Goal: Check status: Check status

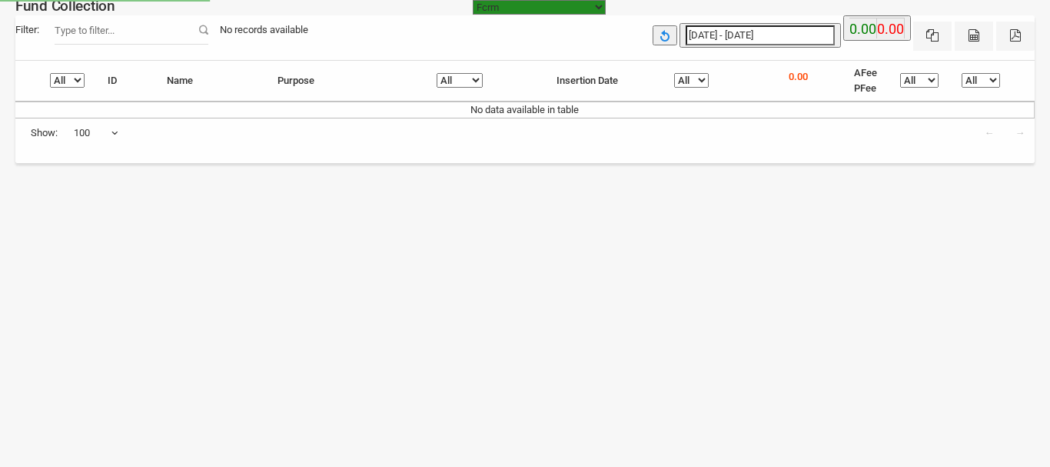
select select "[URL][DOMAIN_NAME]"
select select "100"
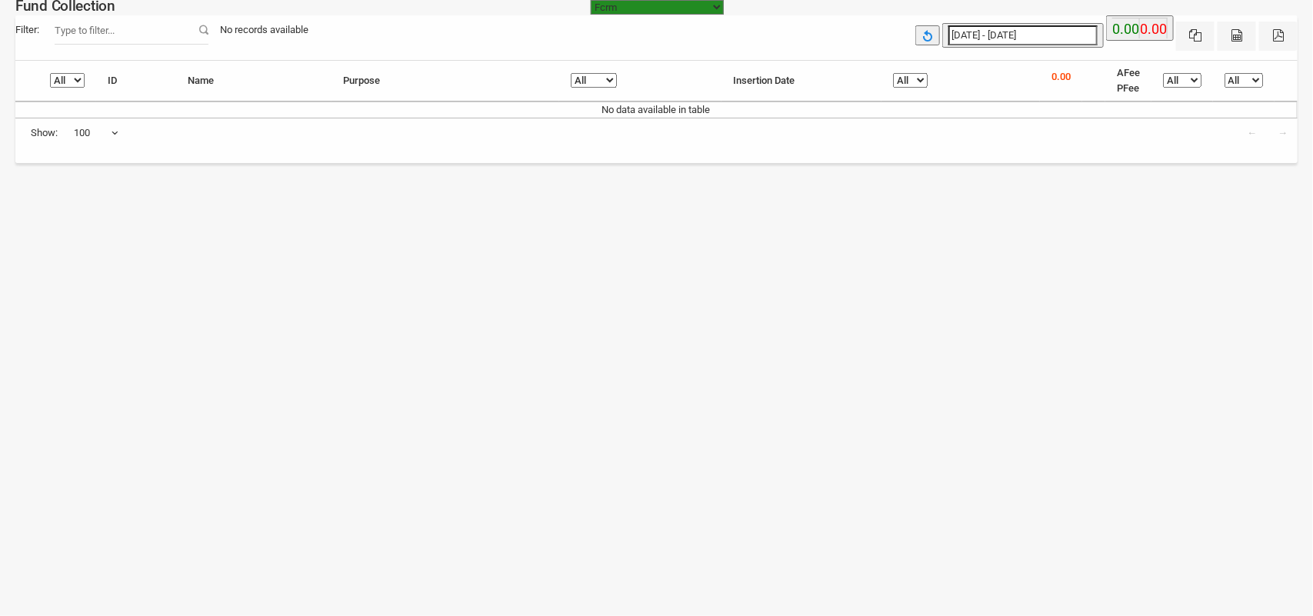
type input "[DATE]"
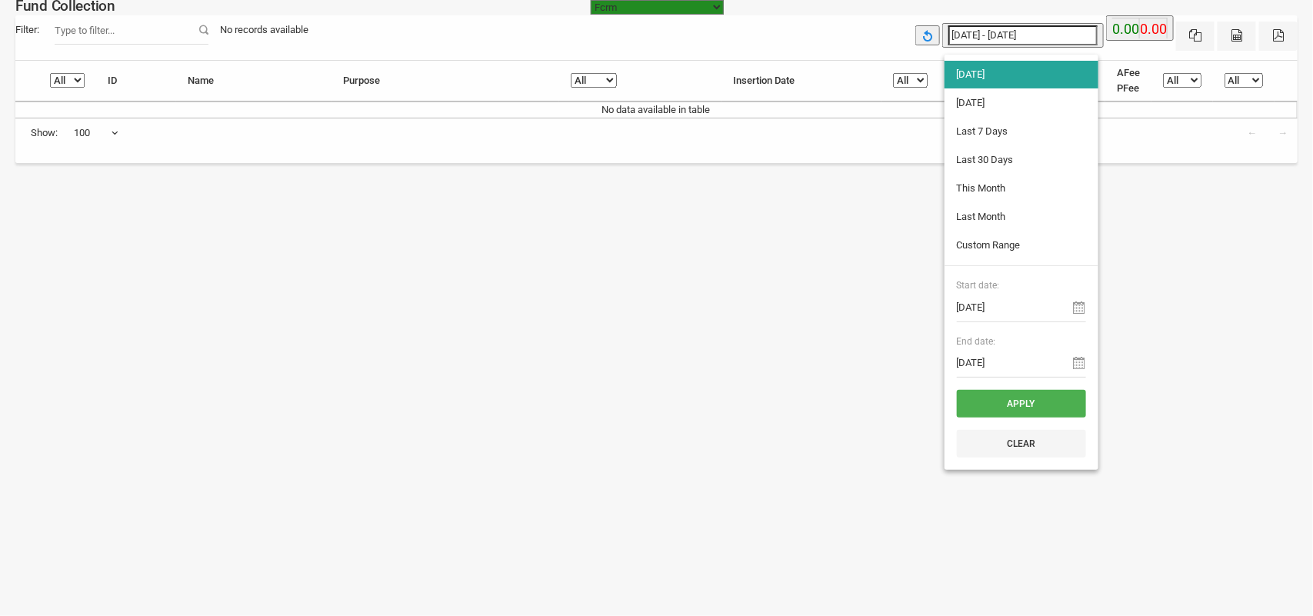
drag, startPoint x: 1011, startPoint y: 32, endPoint x: 1010, endPoint y: 46, distance: 14.7
click at [1011, 32] on input "[DATE] - [DATE]" at bounding box center [1022, 35] width 149 height 20
type input "[DATE]"
click at [996, 94] on li "[DATE]" at bounding box center [1021, 103] width 154 height 28
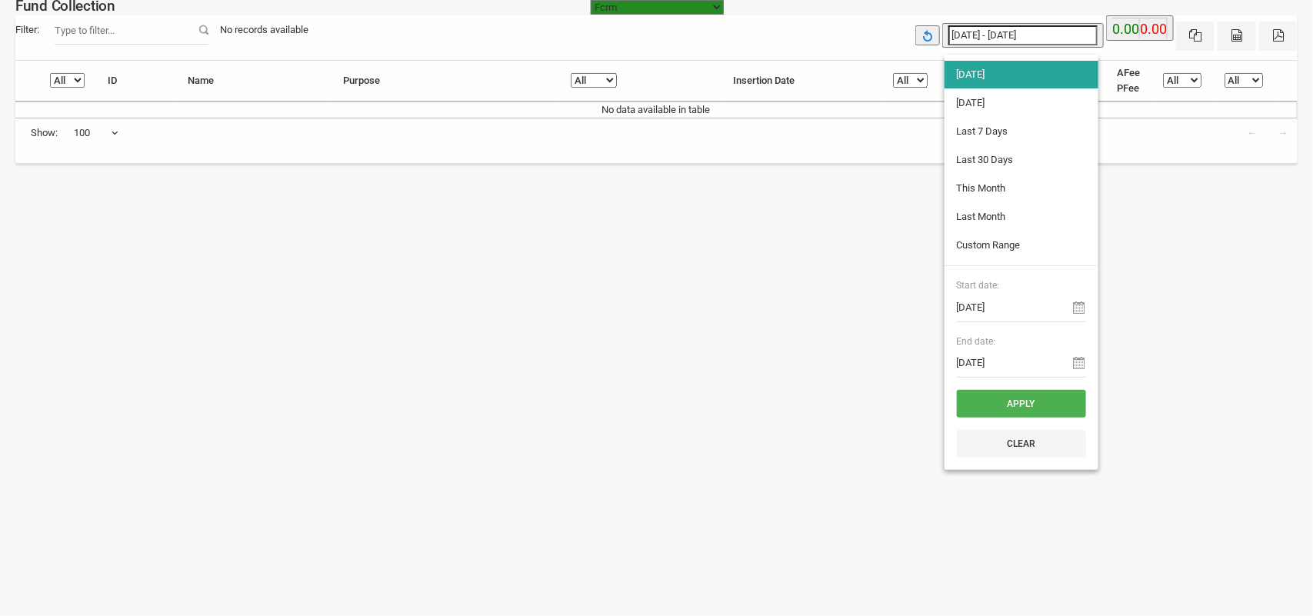
type input "[DATE] - [DATE]"
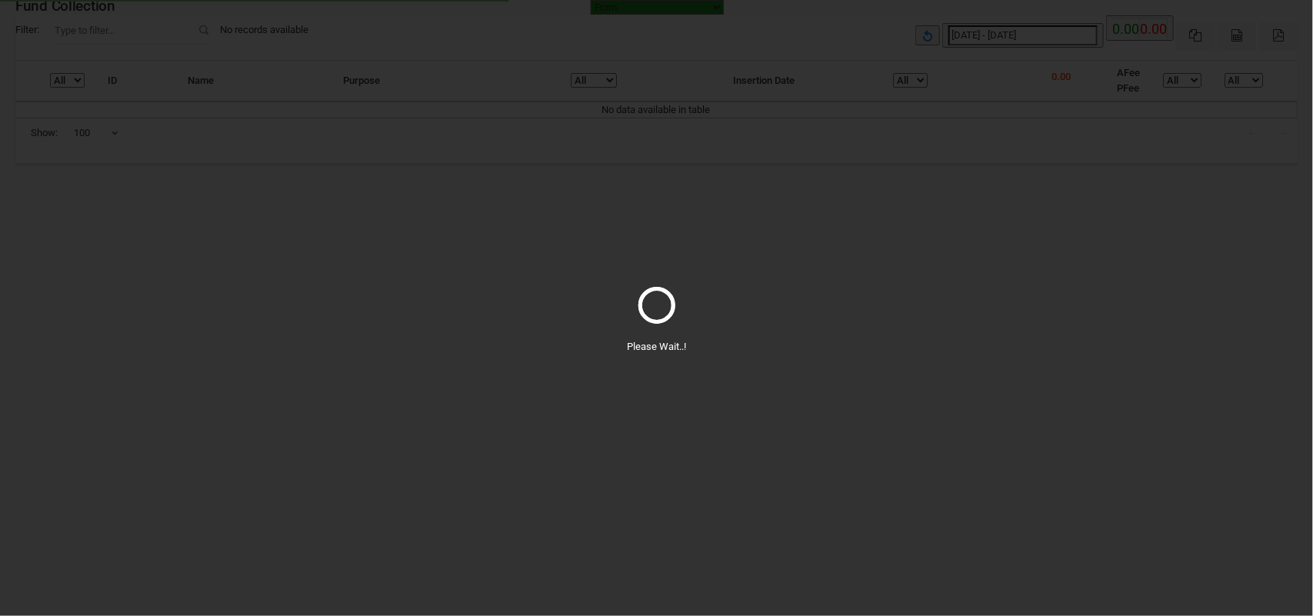
select select "100"
